Goal: Task Accomplishment & Management: Use online tool/utility

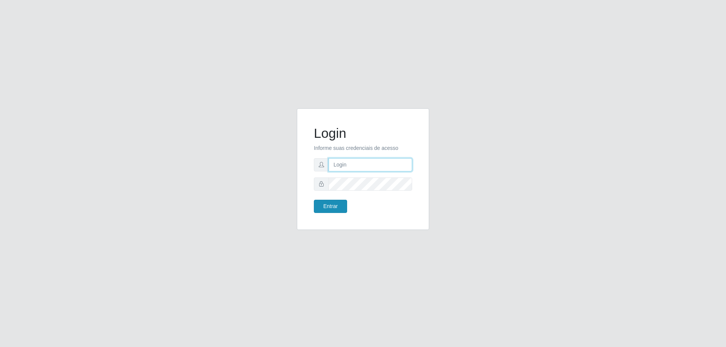
type input "[EMAIL_ADDRESS][DOMAIN_NAME]"
click at [326, 205] on button "Entrar" at bounding box center [330, 206] width 33 height 13
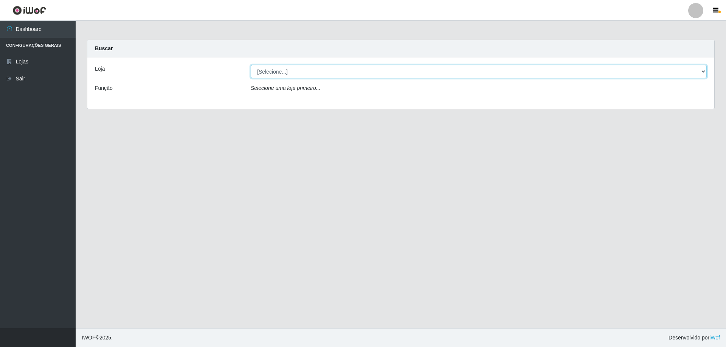
click at [702, 73] on select "[Selecione...] SuperShow Bis - [GEOGRAPHIC_DATA]" at bounding box center [479, 71] width 456 height 13
select select "59"
click at [251, 65] on select "[Selecione...] SuperShow Bis - [GEOGRAPHIC_DATA]" at bounding box center [479, 71] width 456 height 13
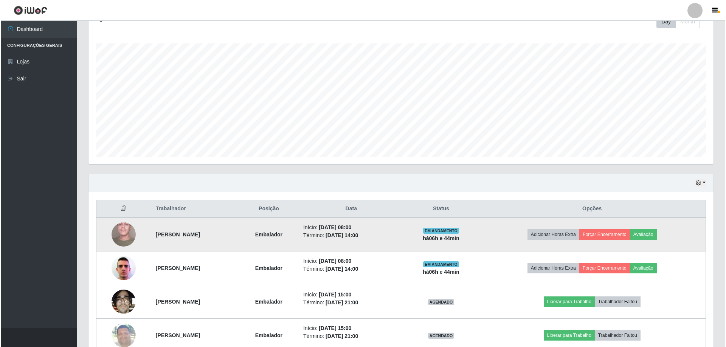
scroll to position [151, 0]
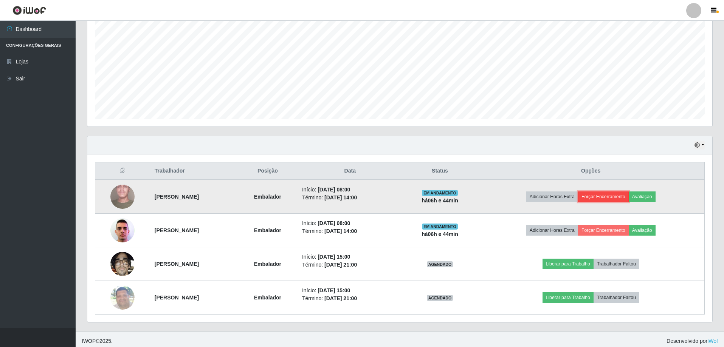
click at [614, 196] on button "Forçar Encerramento" at bounding box center [603, 197] width 51 height 11
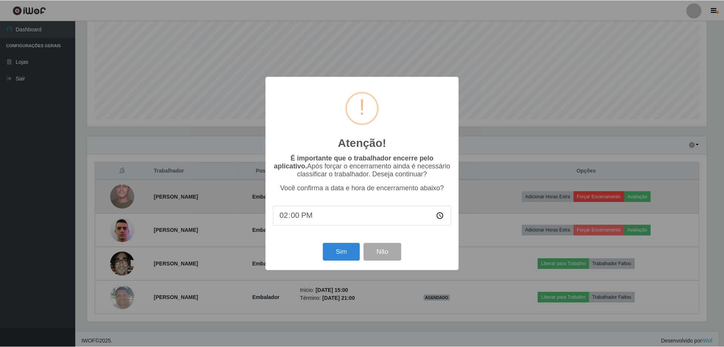
scroll to position [157, 621]
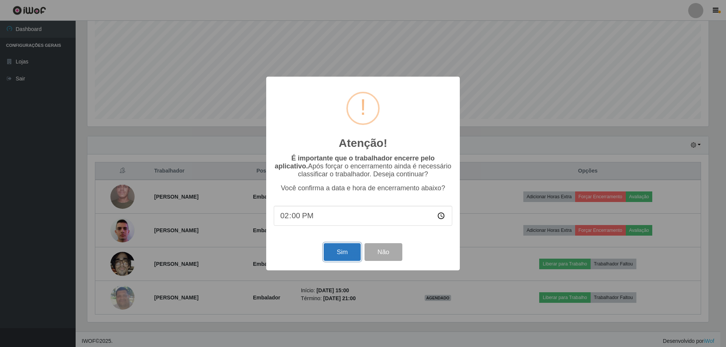
click at [337, 260] on button "Sim" at bounding box center [341, 252] width 37 height 18
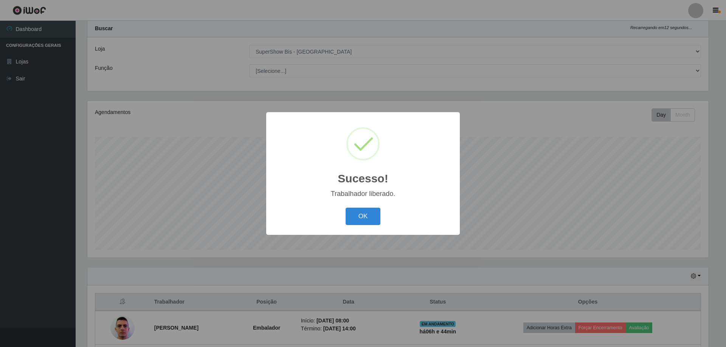
drag, startPoint x: 357, startPoint y: 224, endPoint x: 359, endPoint y: 220, distance: 4.2
click at [357, 224] on button "OK" at bounding box center [362, 217] width 35 height 18
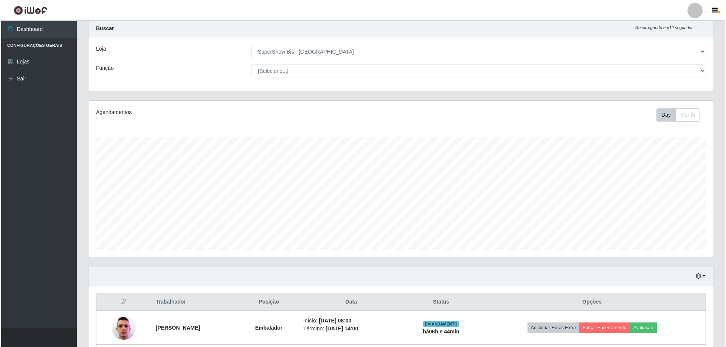
scroll to position [121, 0]
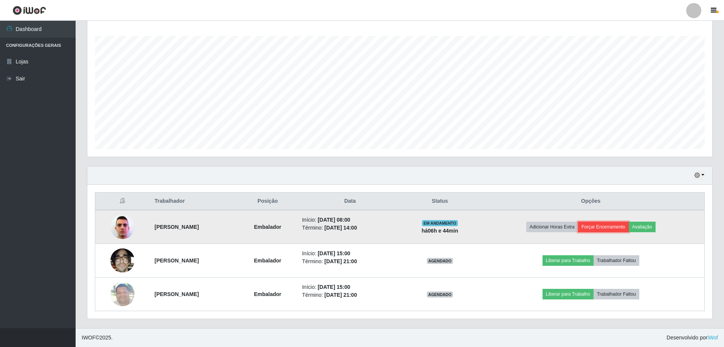
click at [624, 228] on button "Forçar Encerramento" at bounding box center [603, 227] width 51 height 11
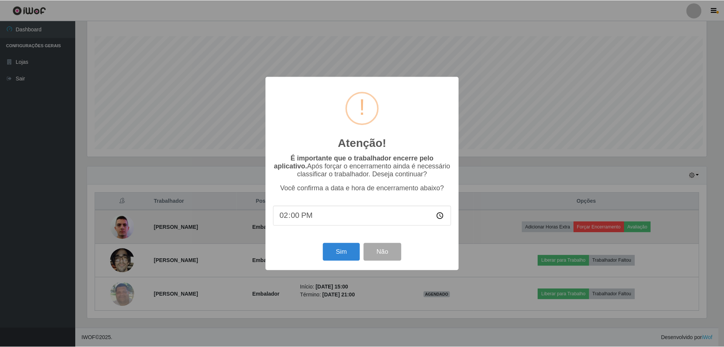
scroll to position [157, 621]
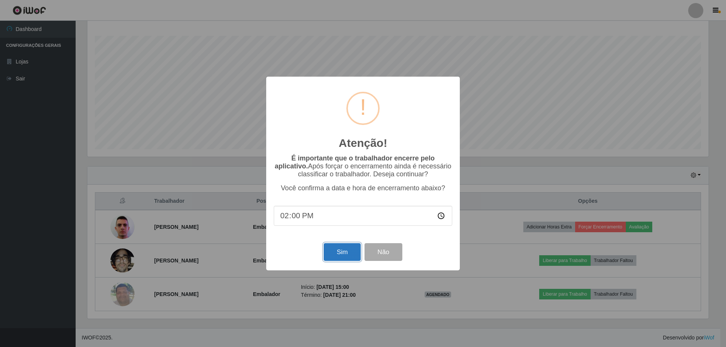
click at [343, 261] on button "Sim" at bounding box center [341, 252] width 37 height 18
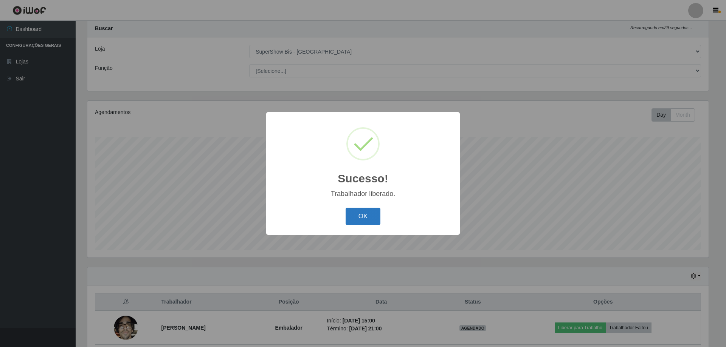
click at [356, 218] on button "OK" at bounding box center [362, 217] width 35 height 18
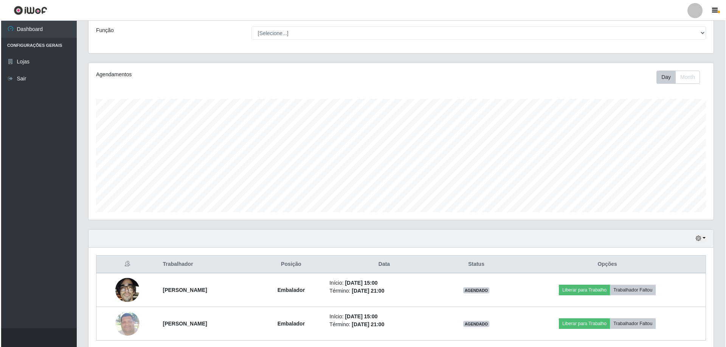
scroll to position [87, 0]
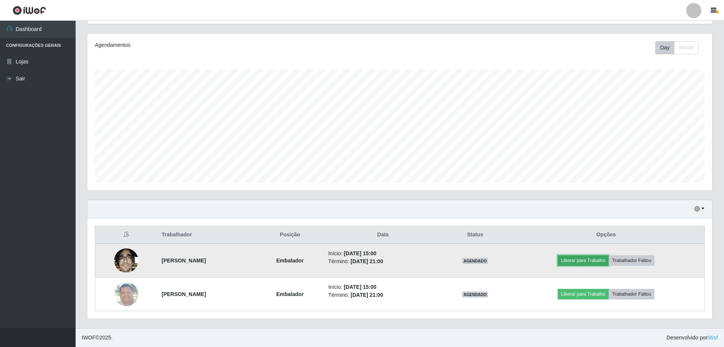
click at [603, 261] on button "Liberar para Trabalho" at bounding box center [582, 260] width 51 height 11
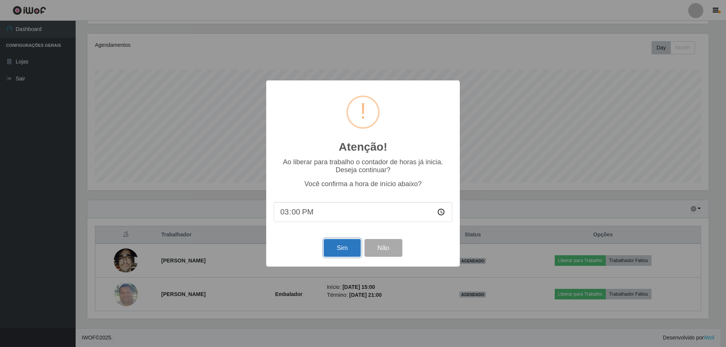
click at [343, 252] on button "Sim" at bounding box center [341, 248] width 37 height 18
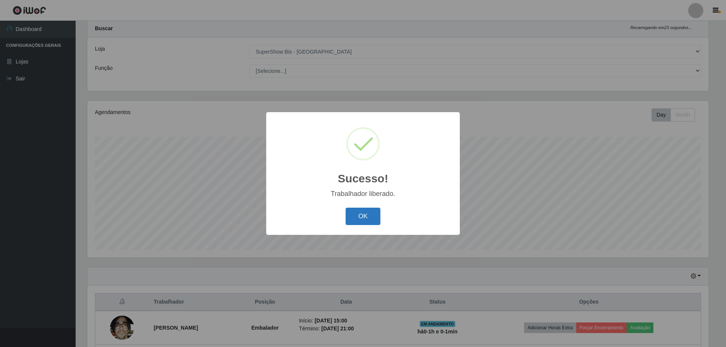
click at [366, 220] on button "OK" at bounding box center [362, 217] width 35 height 18
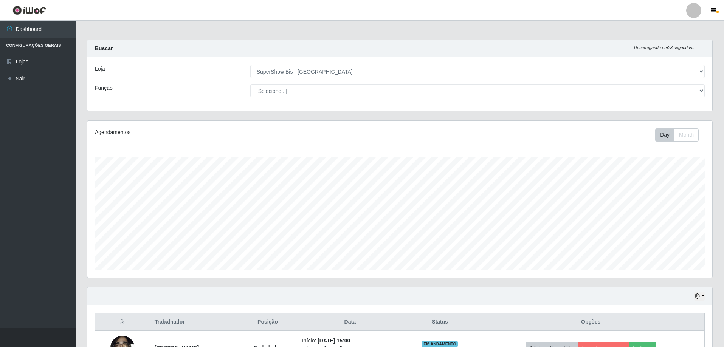
scroll to position [87, 0]
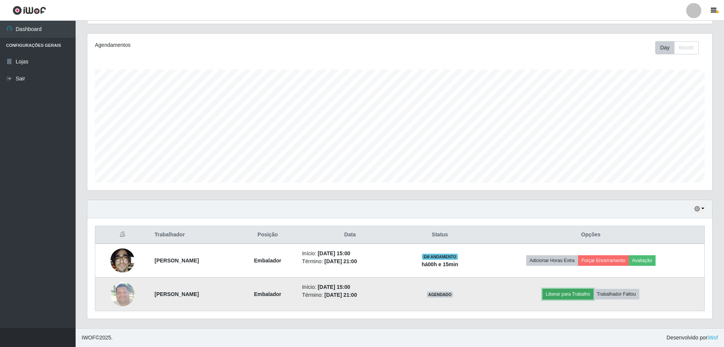
click at [578, 292] on button "Liberar para Trabalho" at bounding box center [567, 294] width 51 height 11
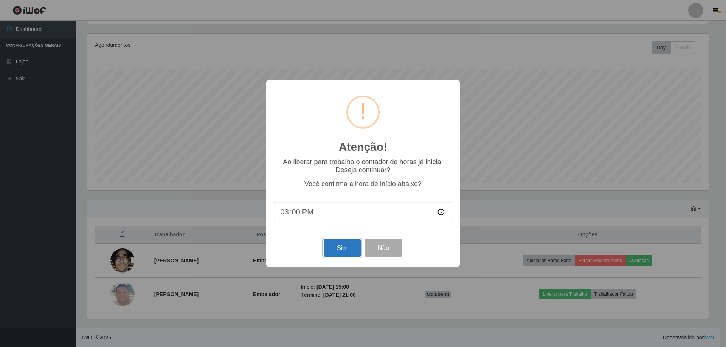
click at [331, 248] on button "Sim" at bounding box center [341, 248] width 37 height 18
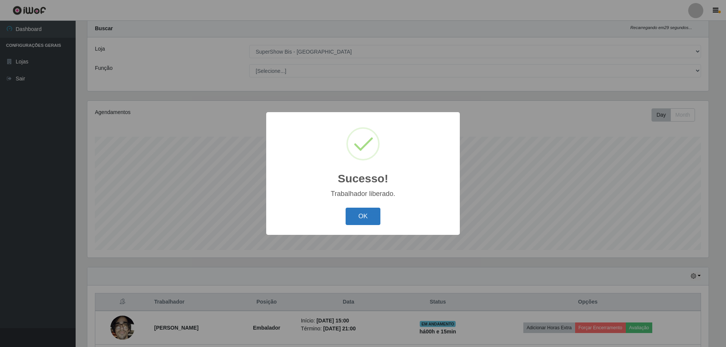
click at [363, 212] on button "OK" at bounding box center [362, 217] width 35 height 18
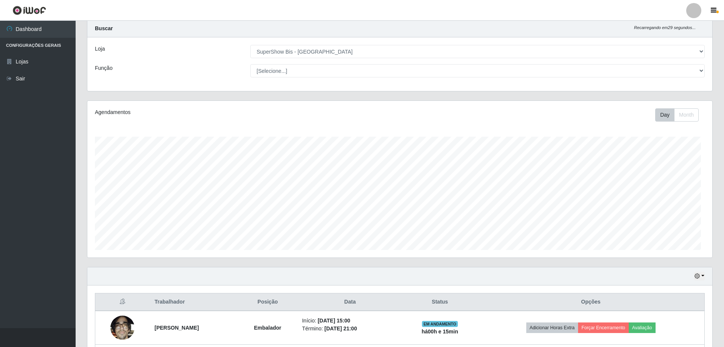
scroll to position [157, 625]
click at [297, 344] on td "Embalador" at bounding box center [268, 328] width 60 height 34
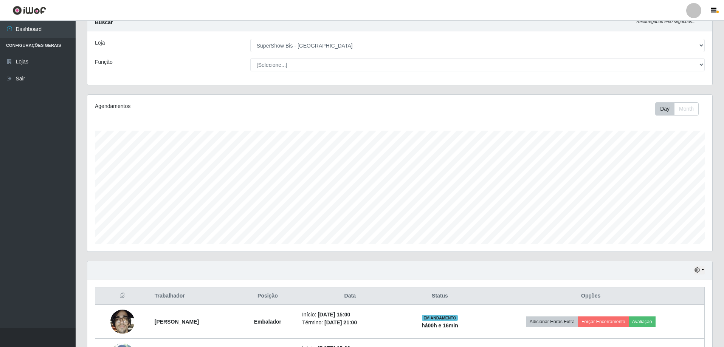
scroll to position [87, 0]
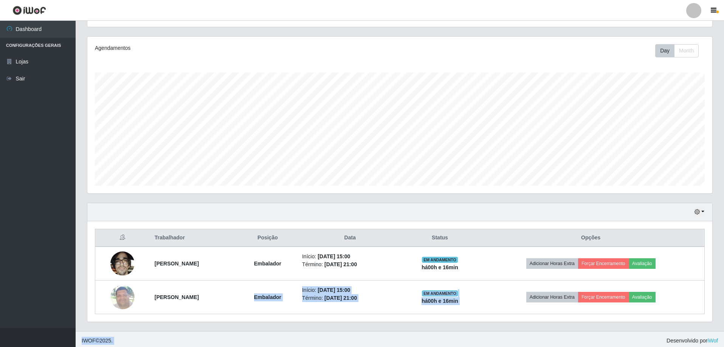
click at [302, 347] on html "Perfil Alterar Senha Sair Dashboard Configurações Gerais Lojas Sair Carregando.…" at bounding box center [362, 133] width 724 height 435
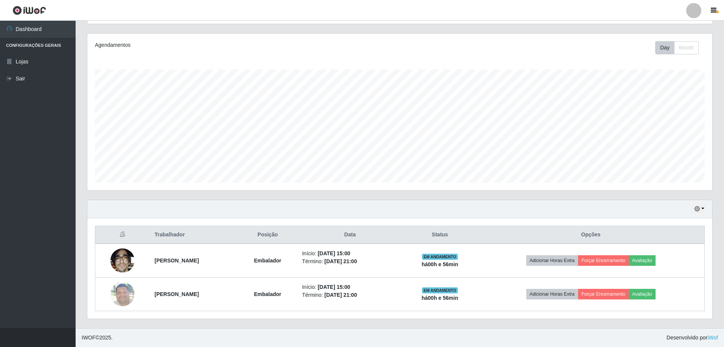
click at [25, 219] on ul "Dashboard Configurações Gerais Lojas Sair" at bounding box center [38, 175] width 76 height 308
